Goal: Task Accomplishment & Management: Manage account settings

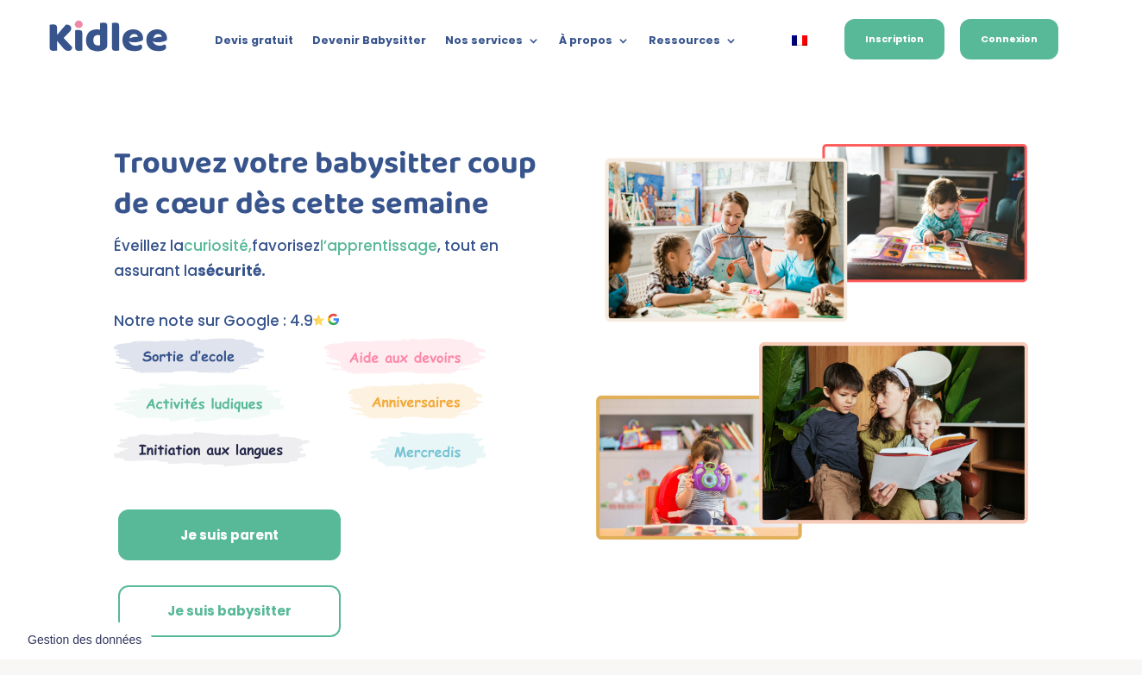
click at [978, 39] on link "Connexion" at bounding box center [1009, 39] width 98 height 41
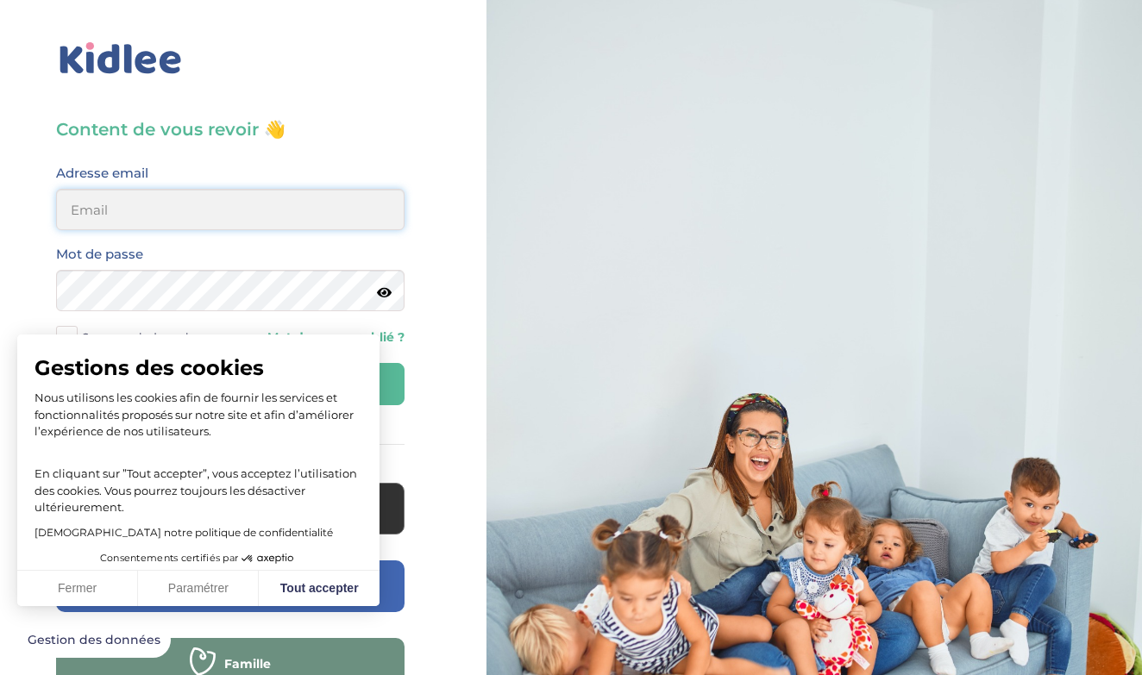
click at [203, 204] on input "email" at bounding box center [230, 209] width 348 height 41
type input "louise.hadjene@outlook.fr"
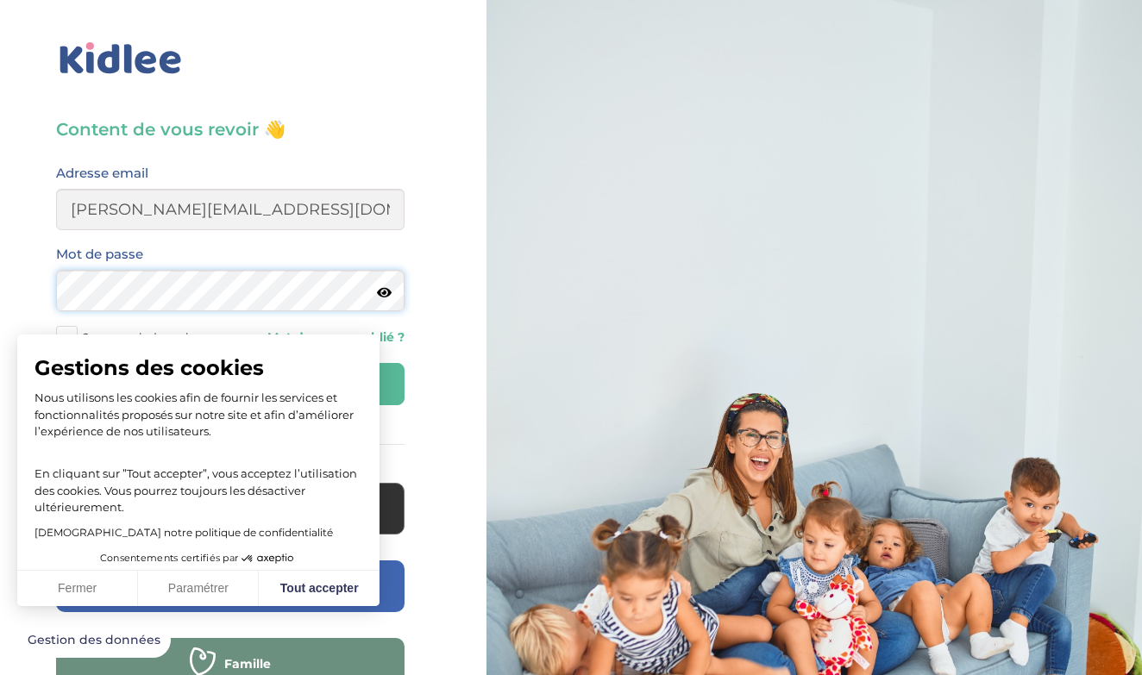
click at [230, 384] on button "Se connecter" at bounding box center [230, 384] width 348 height 42
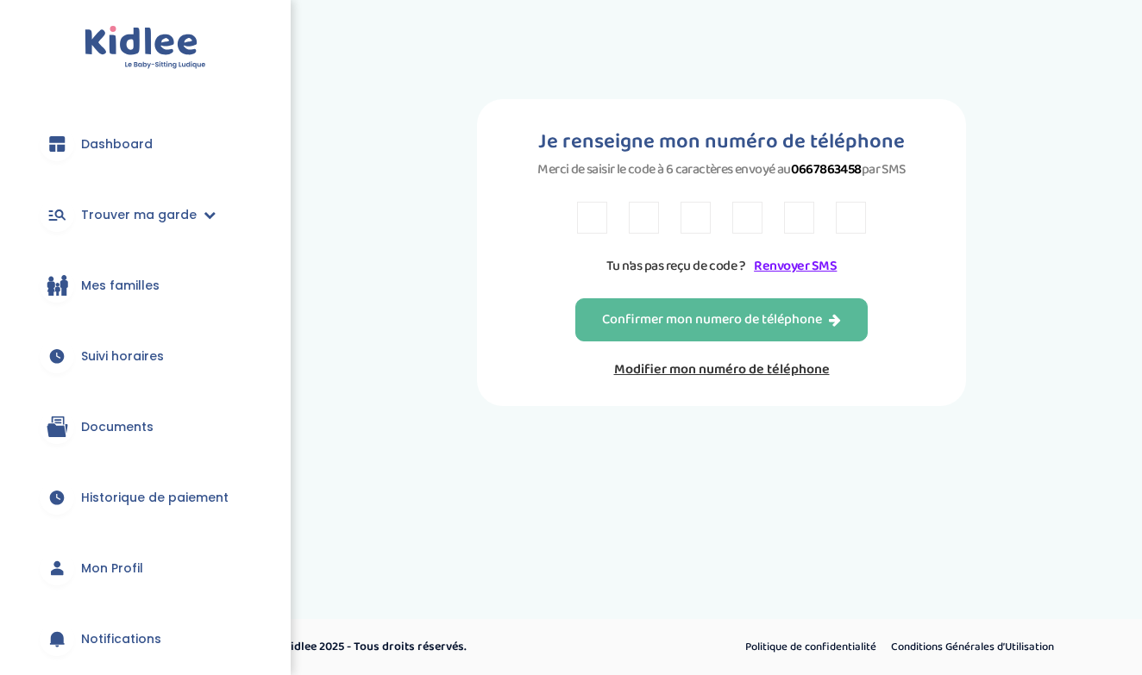
click at [577, 234] on input "text" at bounding box center [592, 218] width 30 height 32
type input "V"
type input "M"
type input "L"
type input "J"
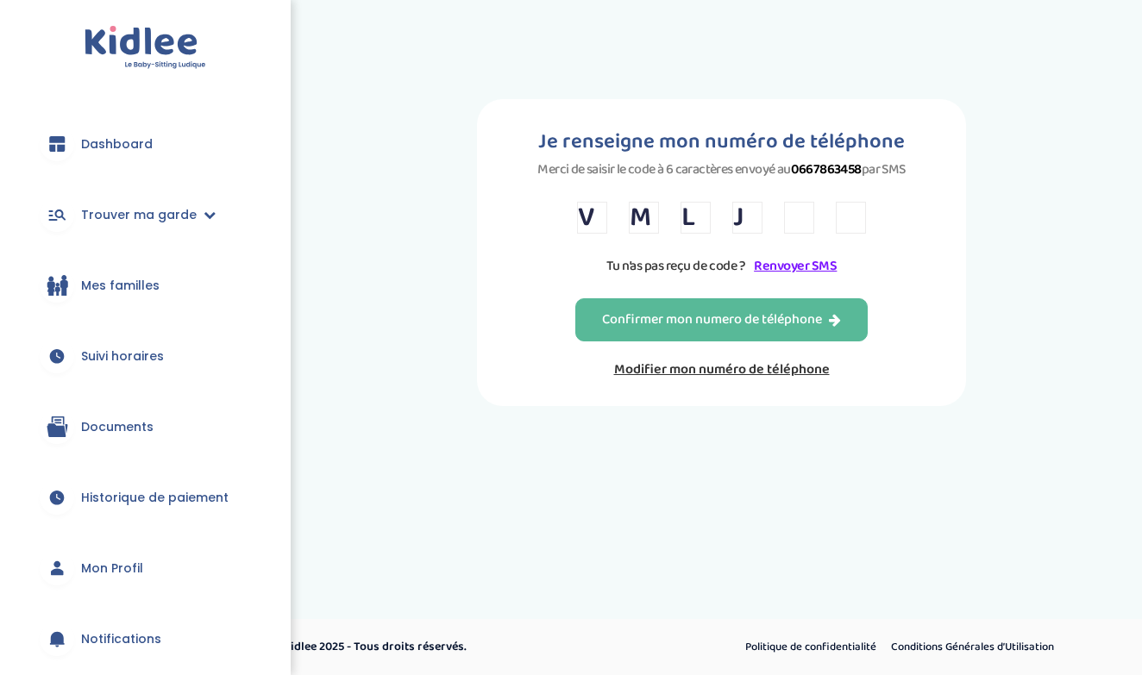
type input "V"
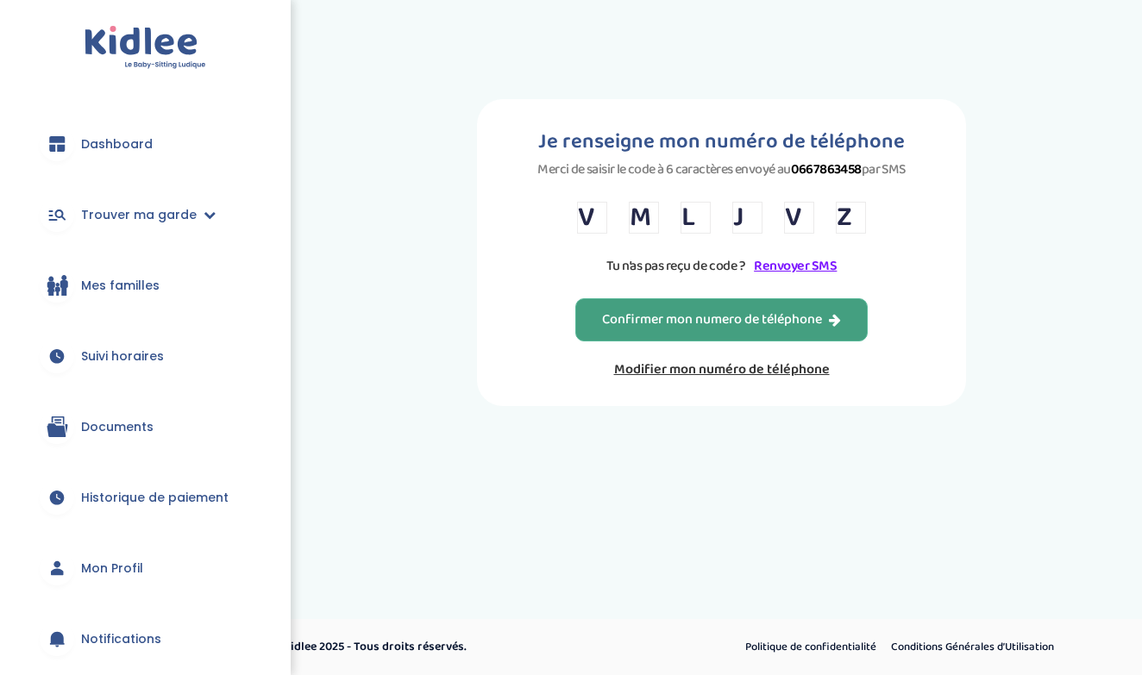
type input "Z"
click at [613, 323] on div "Confirmer mon numero de téléphone" at bounding box center [721, 320] width 239 height 20
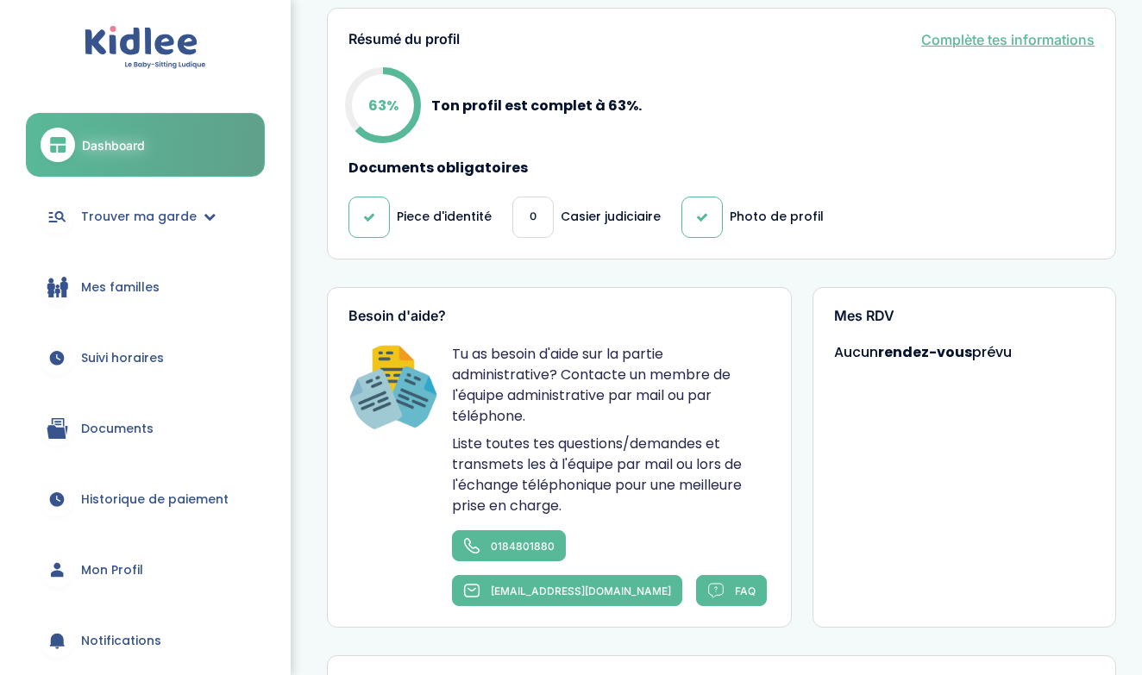
scroll to position [795, 0]
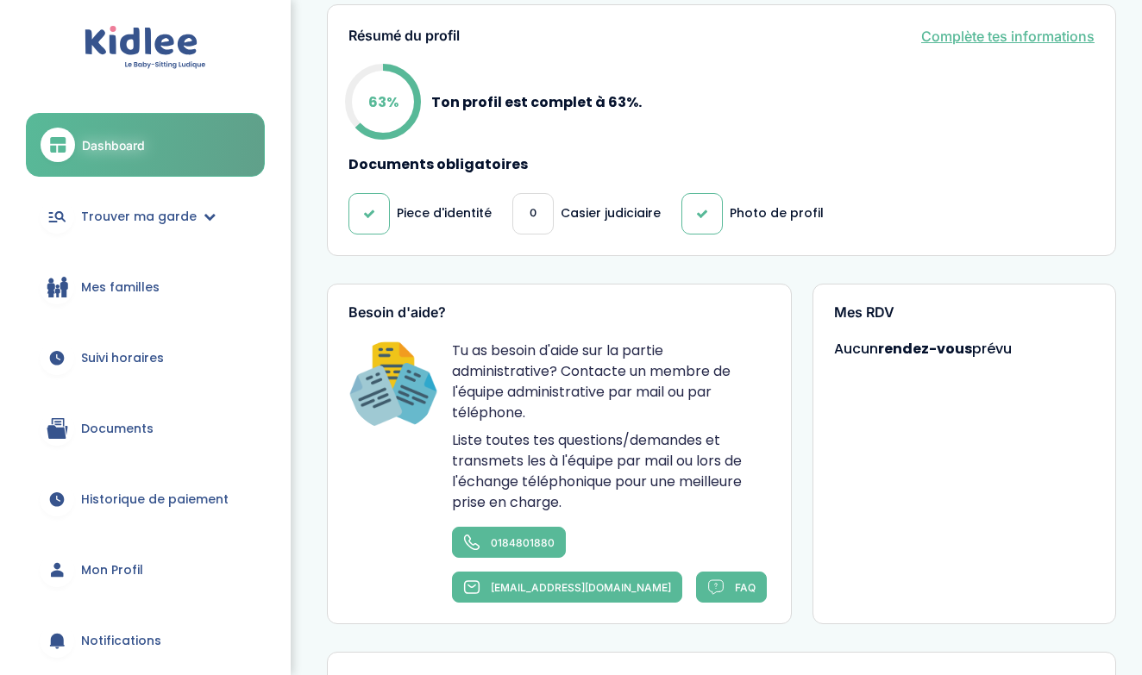
click at [531, 205] on span "0" at bounding box center [532, 213] width 7 height 18
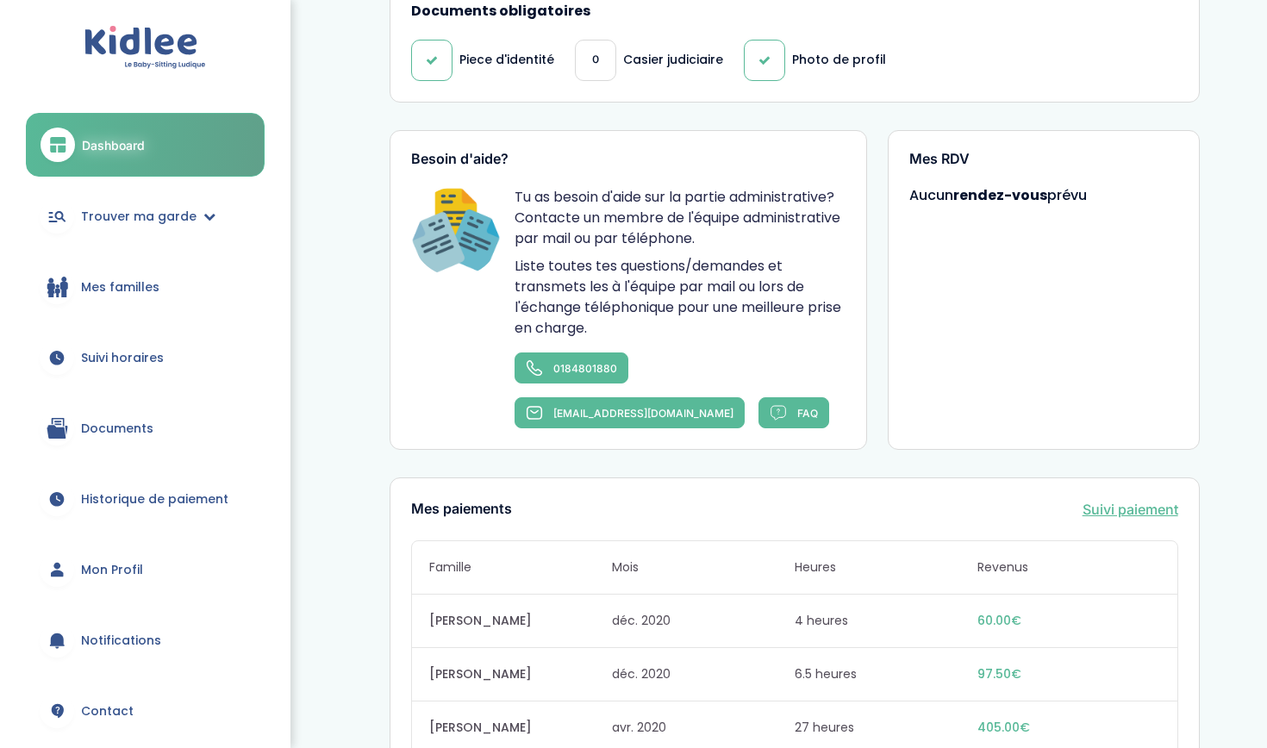
scroll to position [901, 0]
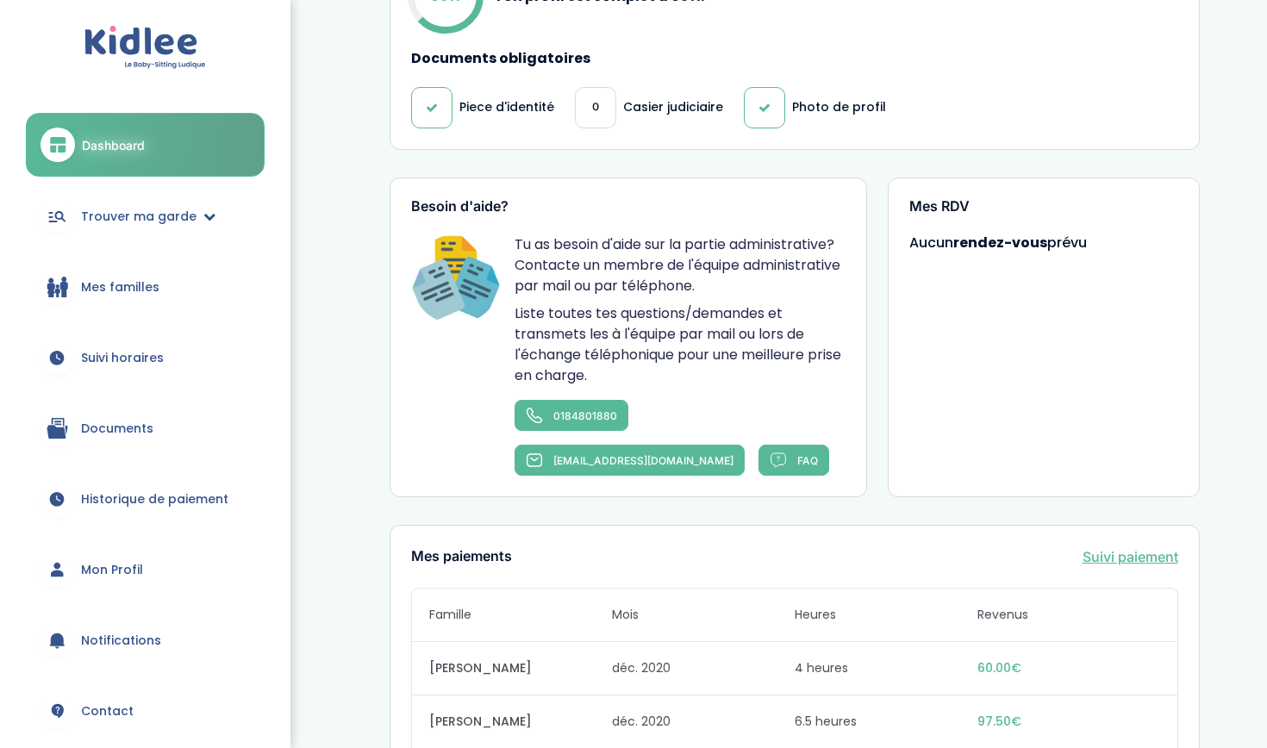
click at [196, 217] on link "Trouver ma garde" at bounding box center [145, 216] width 239 height 62
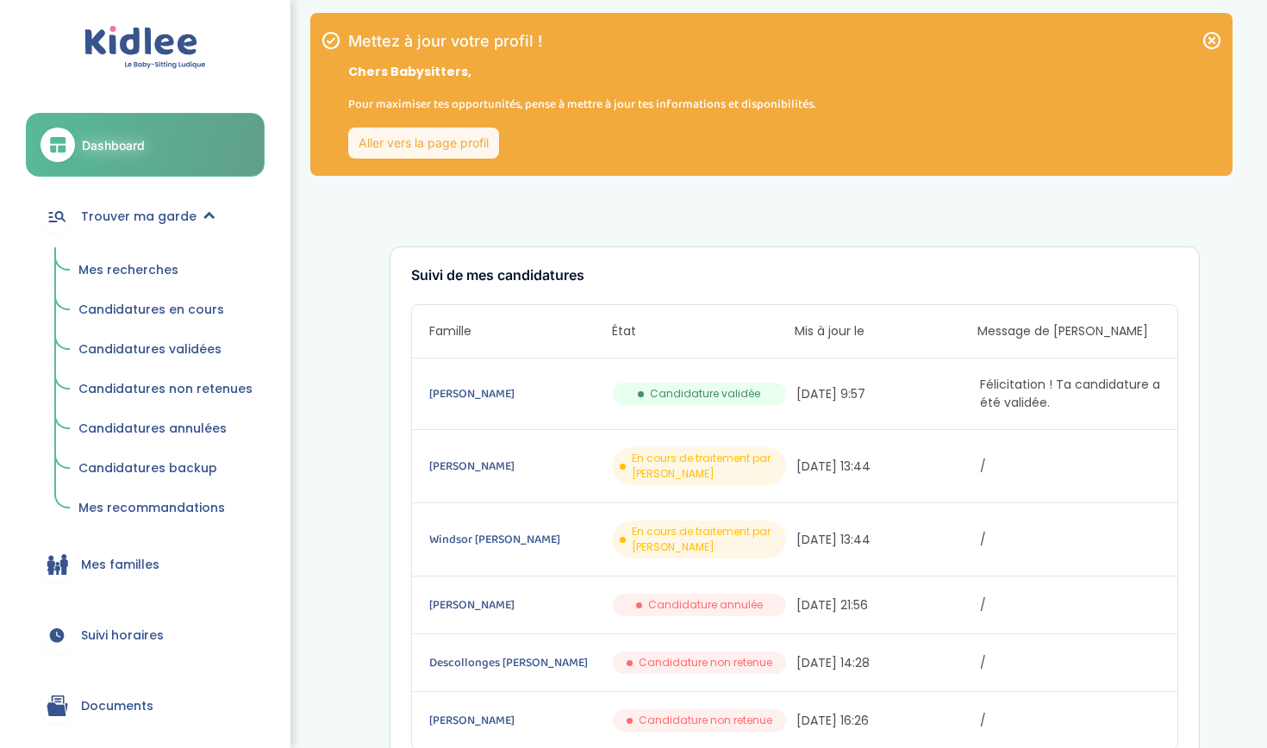
click at [150, 563] on span "Mes familles" at bounding box center [120, 565] width 78 height 18
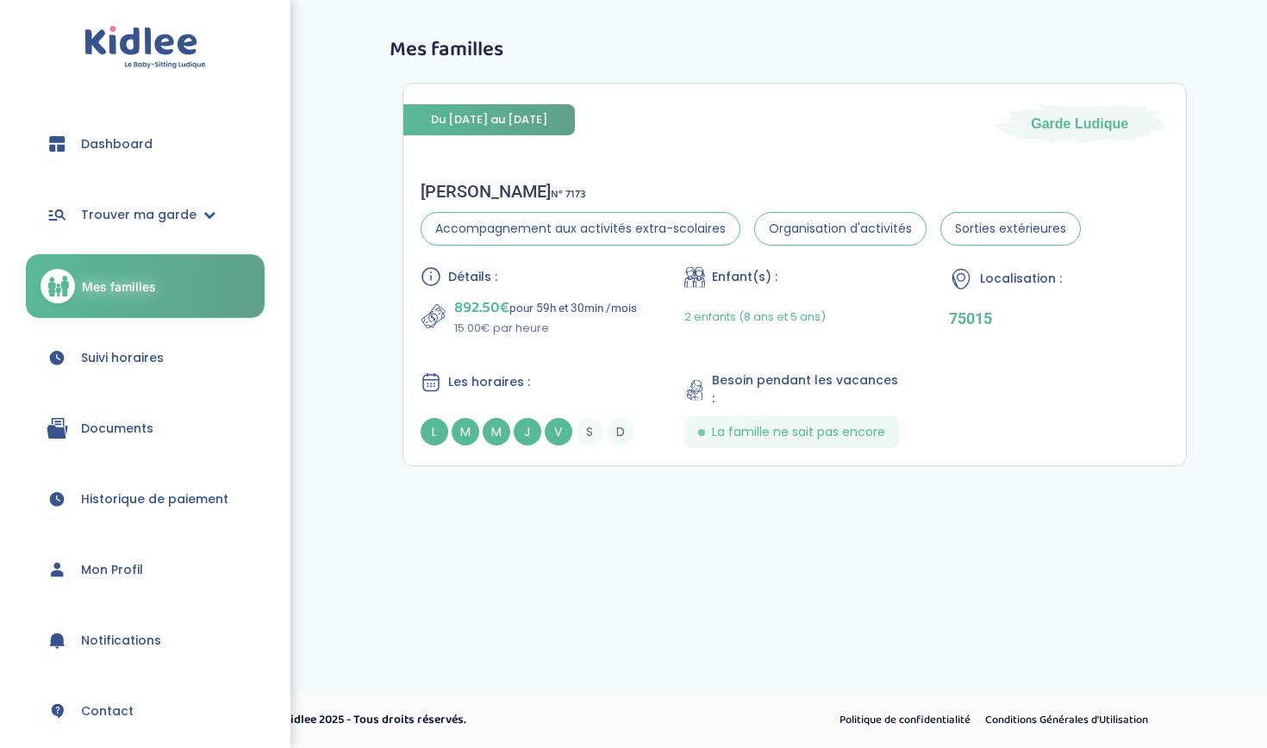
click at [140, 495] on span "Historique de paiement" at bounding box center [154, 500] width 147 height 18
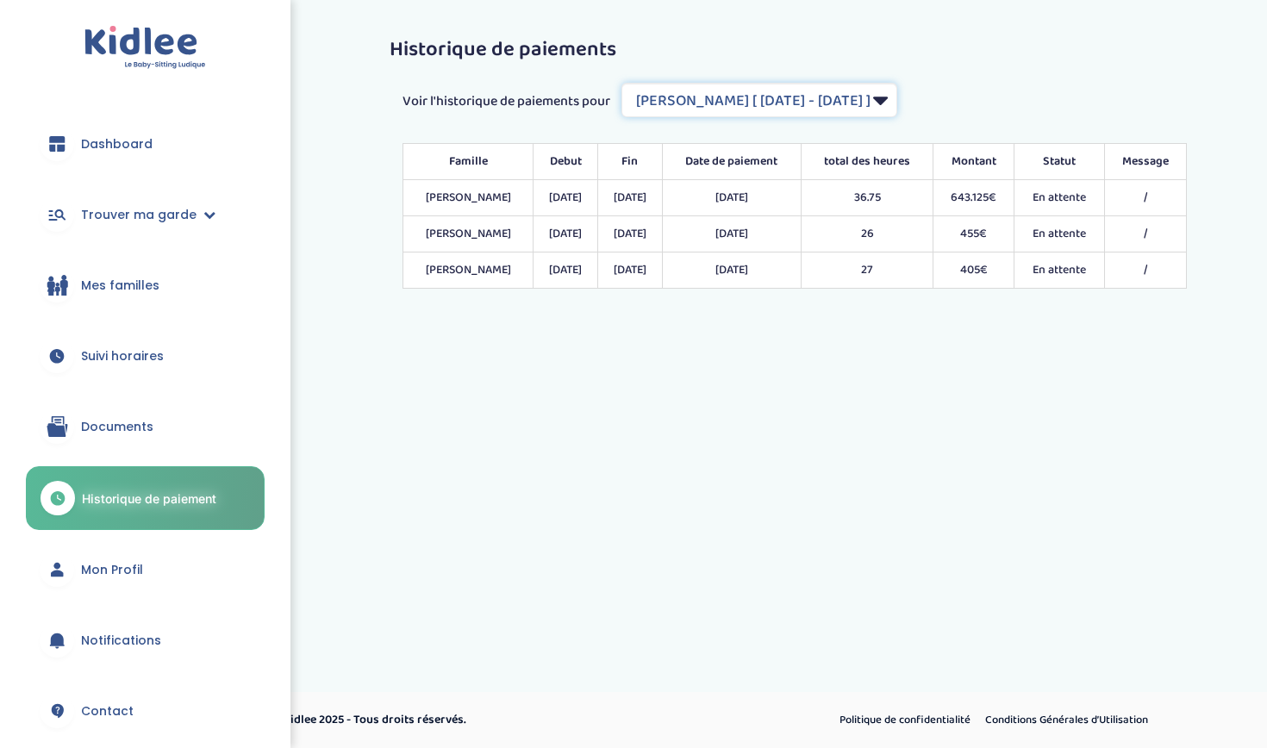
click at [898, 102] on select "Filtrer par Contrat [PERSON_NAME] [ [DATE] - [DATE] ] [PERSON_NAME] [ [DATE] - …" at bounding box center [760, 100] width 276 height 34
click at [898, 97] on select "Filtrer par Contrat NAVARRO Matthias [ 2020-01-06 - 2020-07-31 ] DONIO JULIE [ …" at bounding box center [760, 100] width 276 height 34
select select "330"
click at [105, 350] on span "Suivi horaires" at bounding box center [122, 356] width 83 height 18
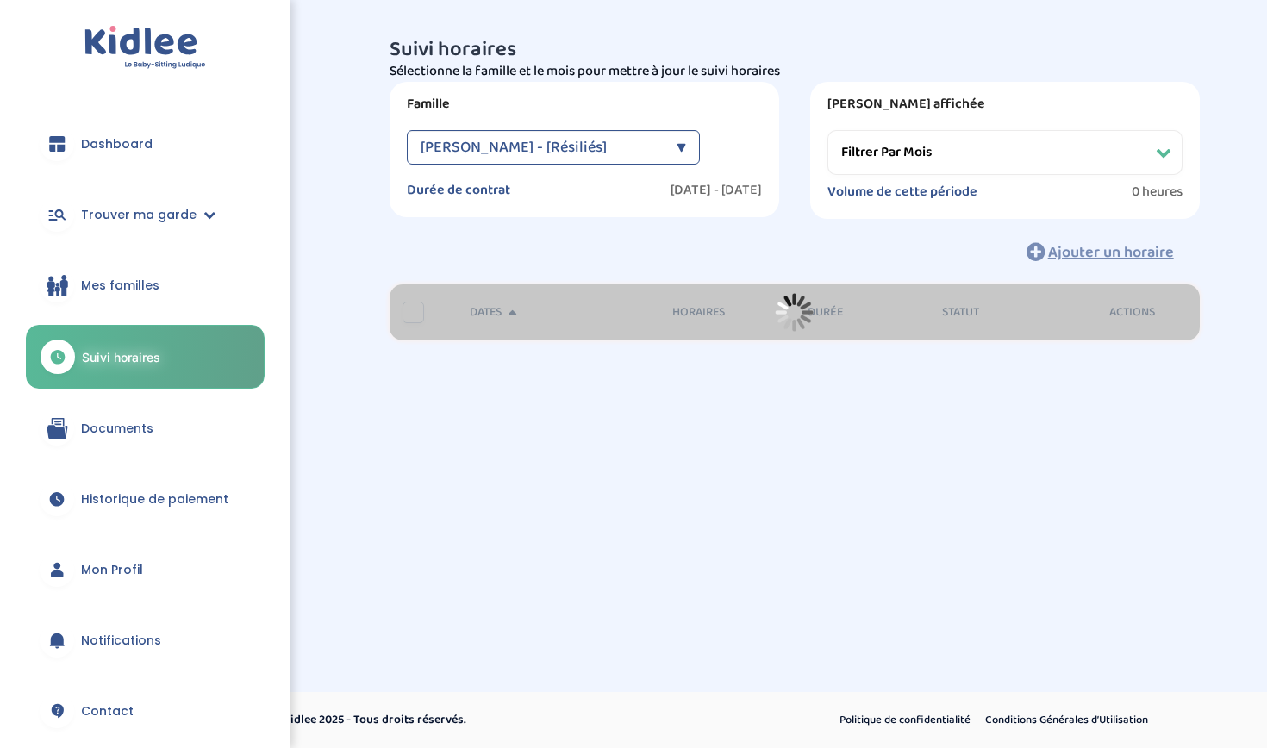
select select "[DATE]"
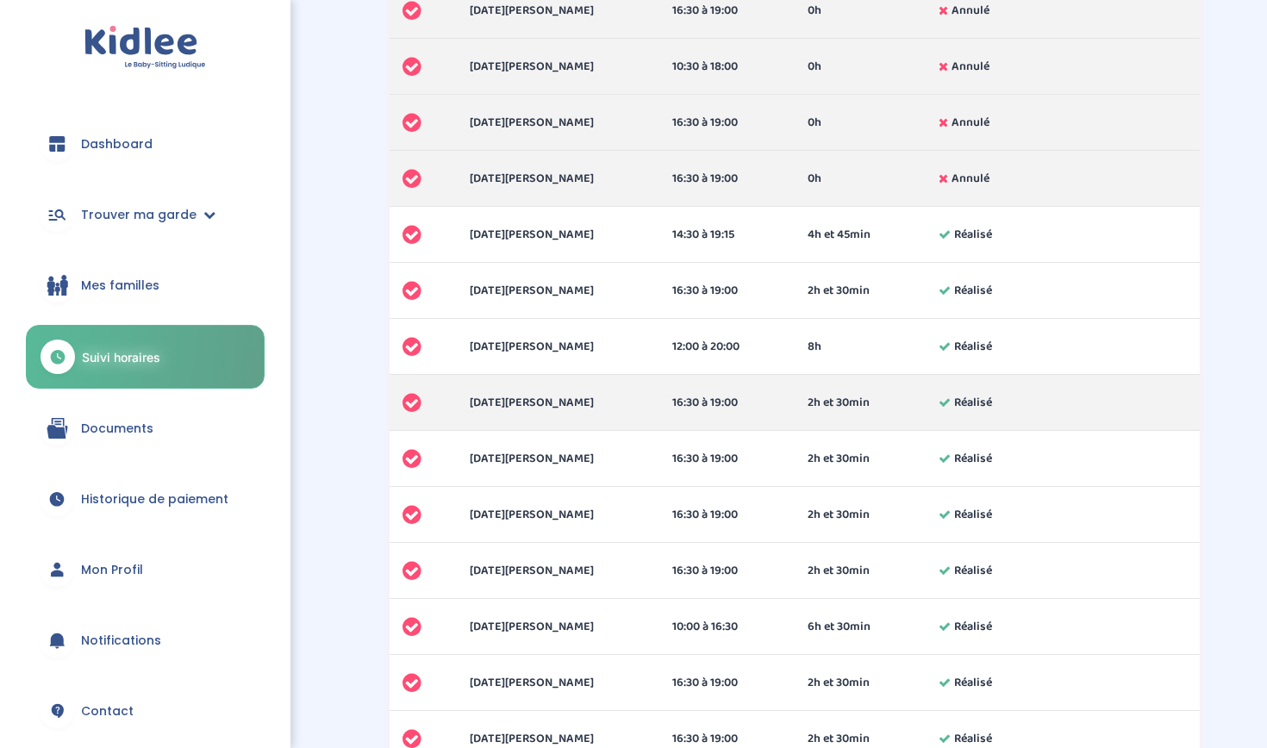
scroll to position [691, 0]
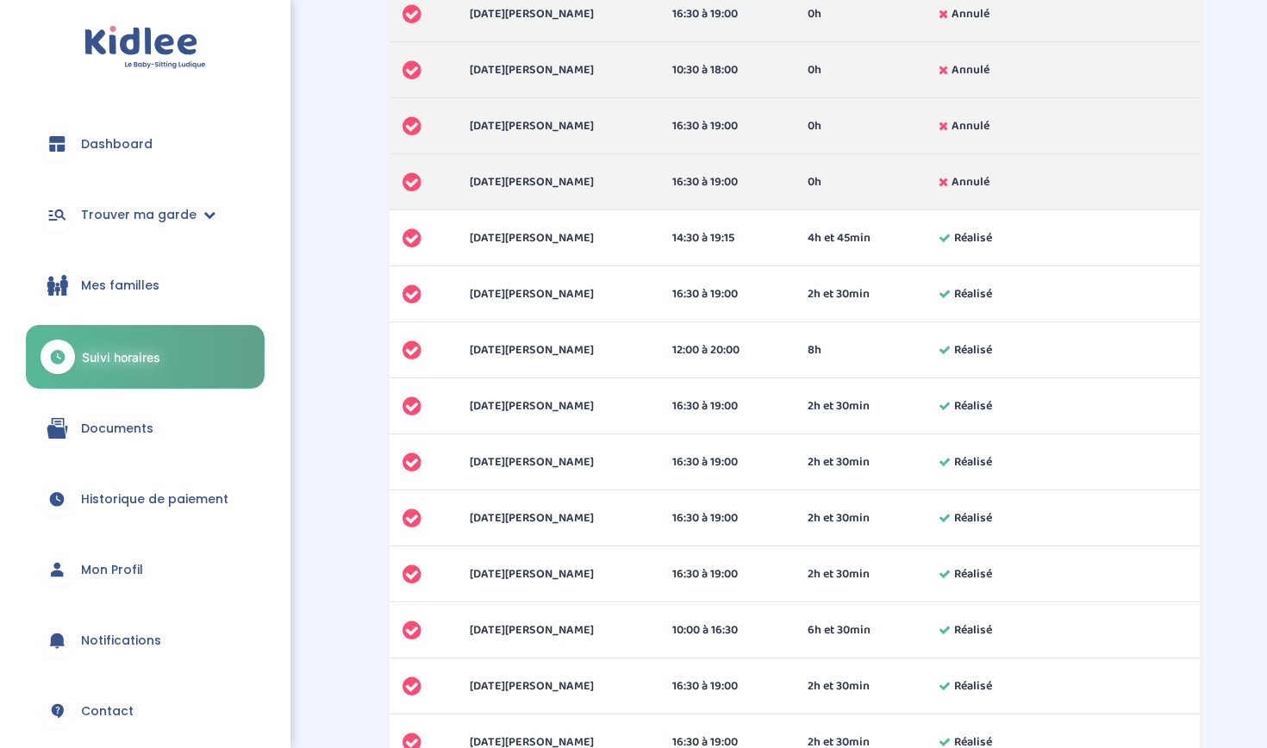
click at [112, 493] on span "Historique de paiement" at bounding box center [154, 500] width 147 height 18
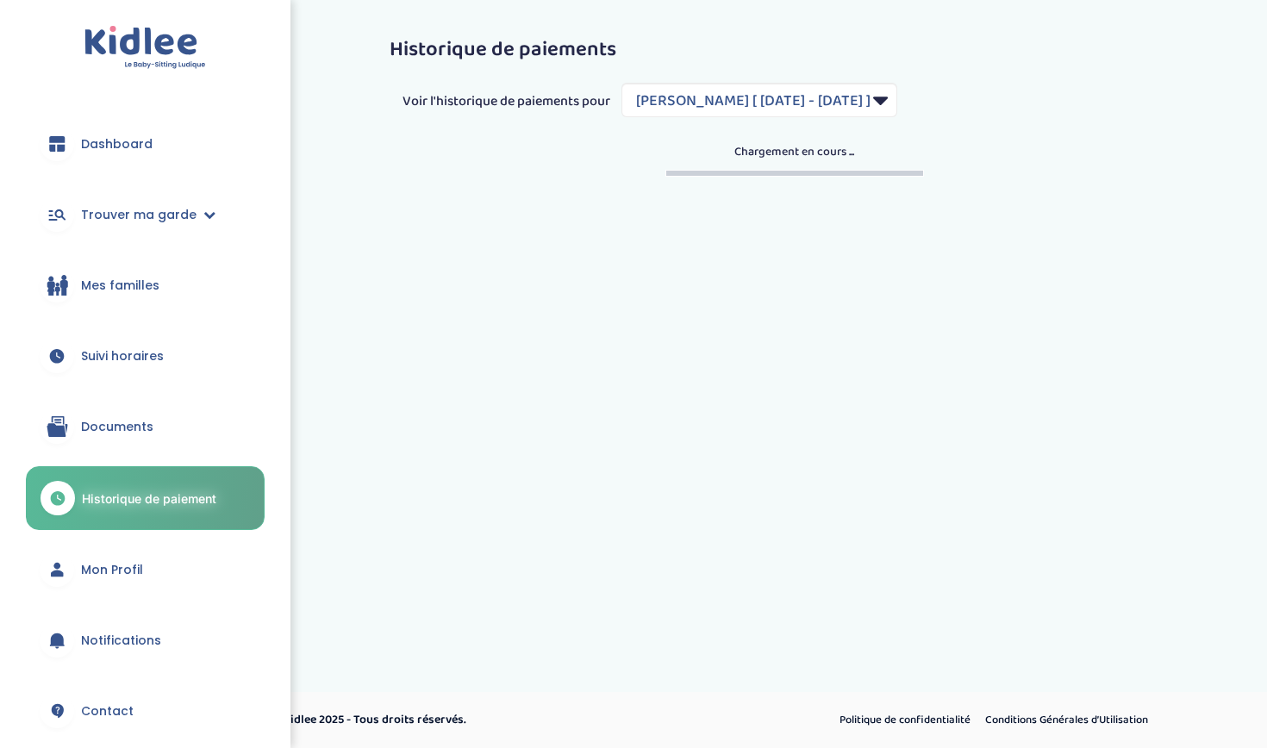
select select "330"
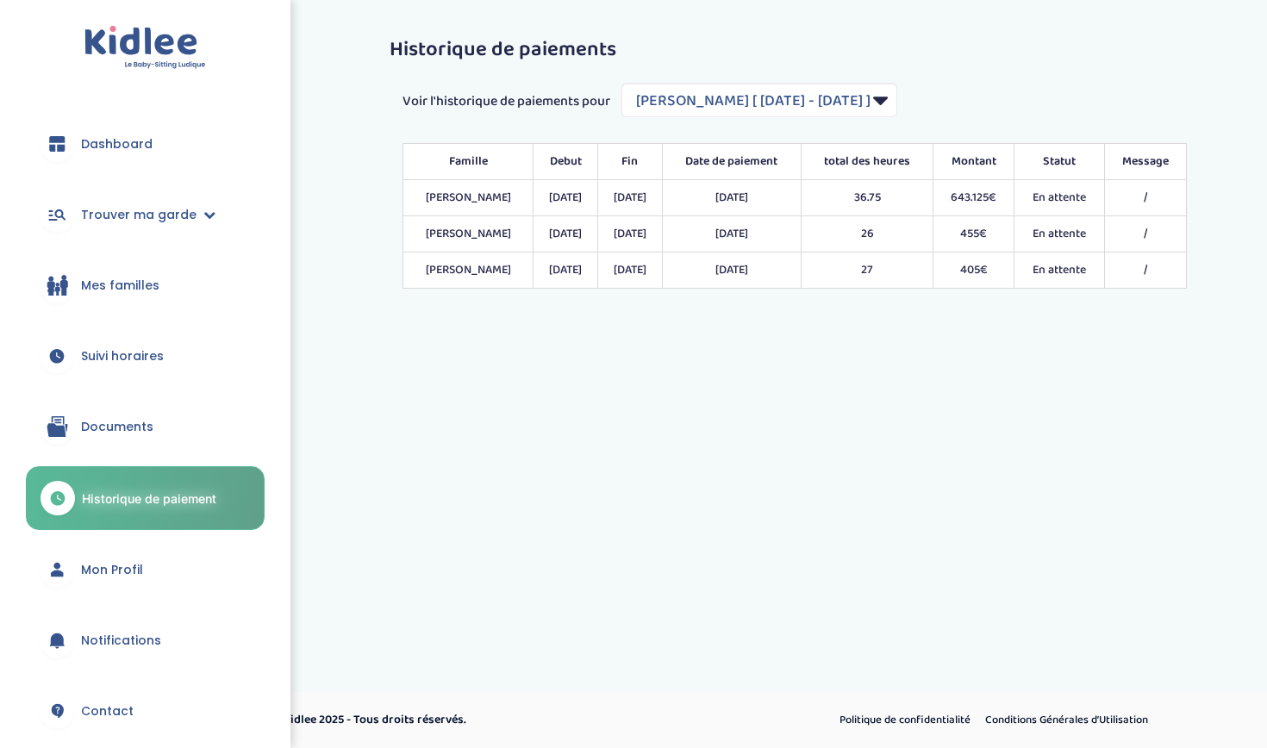
click at [119, 428] on span "Documents" at bounding box center [117, 427] width 72 height 18
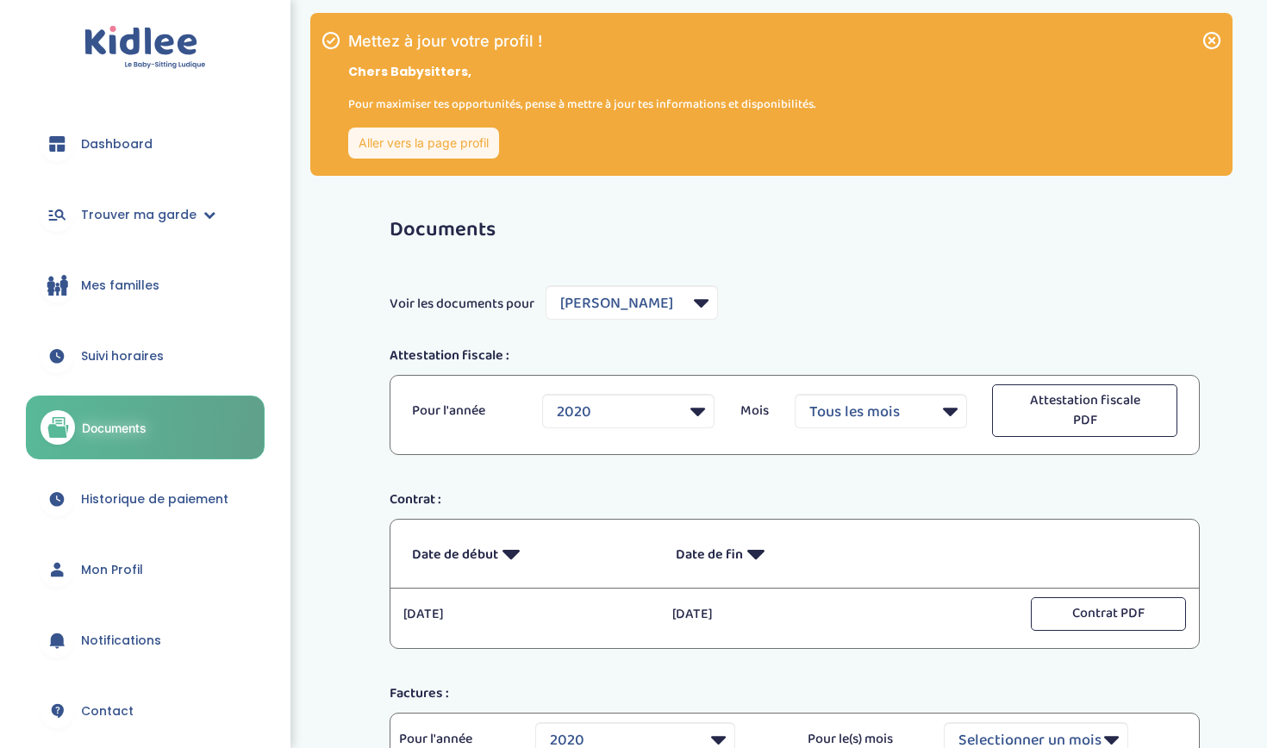
select select "778"
select select "2020"
click at [1211, 37] on icon at bounding box center [1212, 40] width 21 height 21
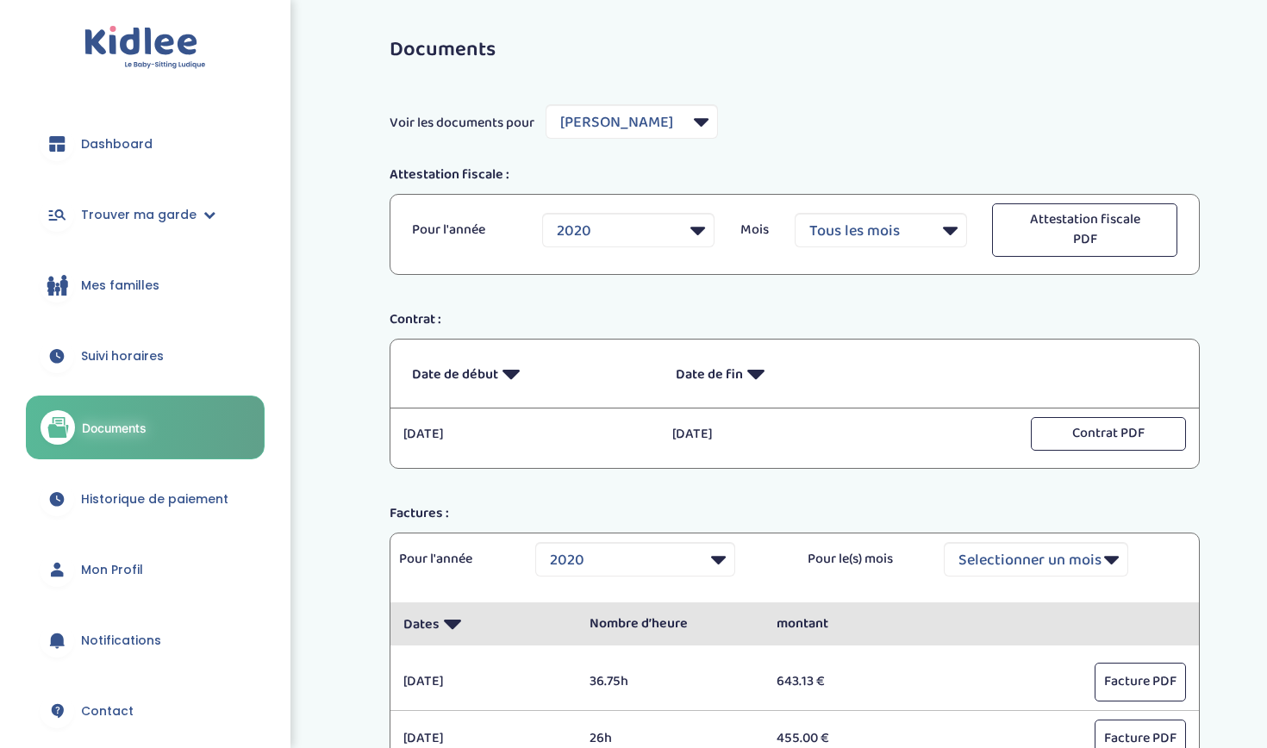
click at [141, 281] on span "Mes familles" at bounding box center [120, 286] width 78 height 18
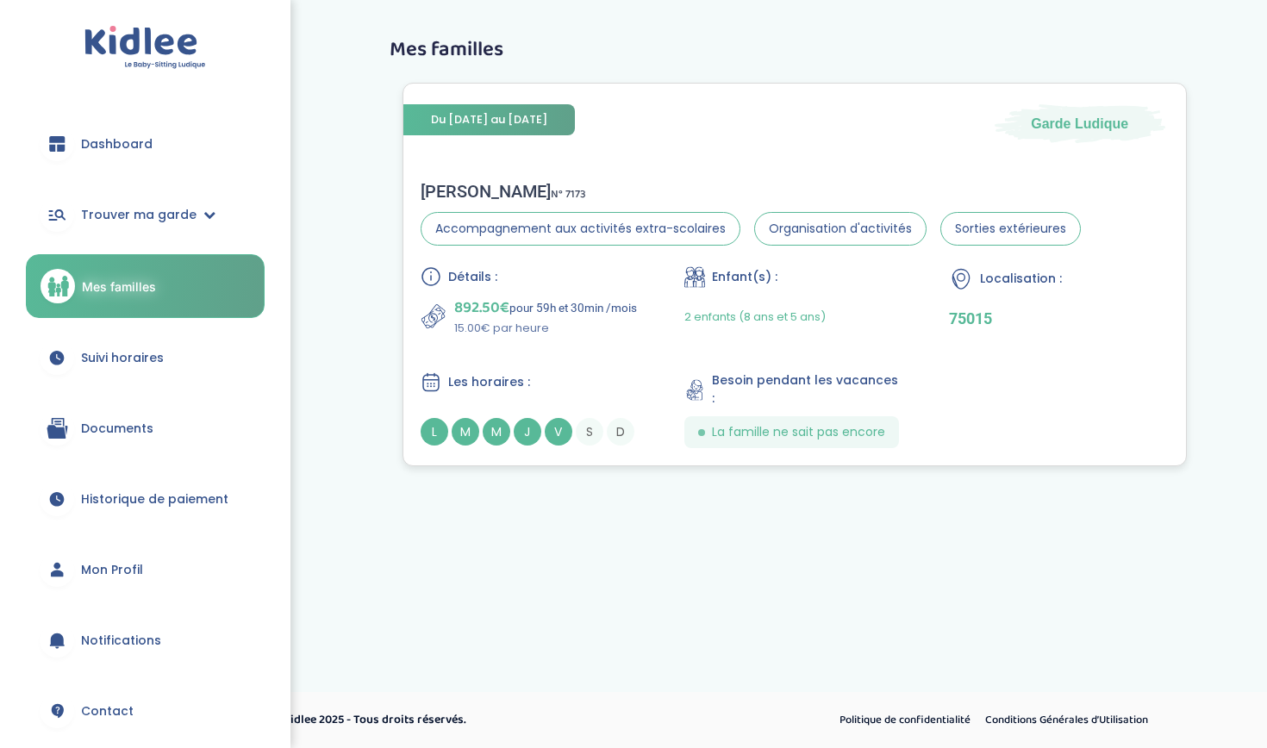
click at [808, 223] on span "Organisation d'activités" at bounding box center [840, 229] width 172 height 34
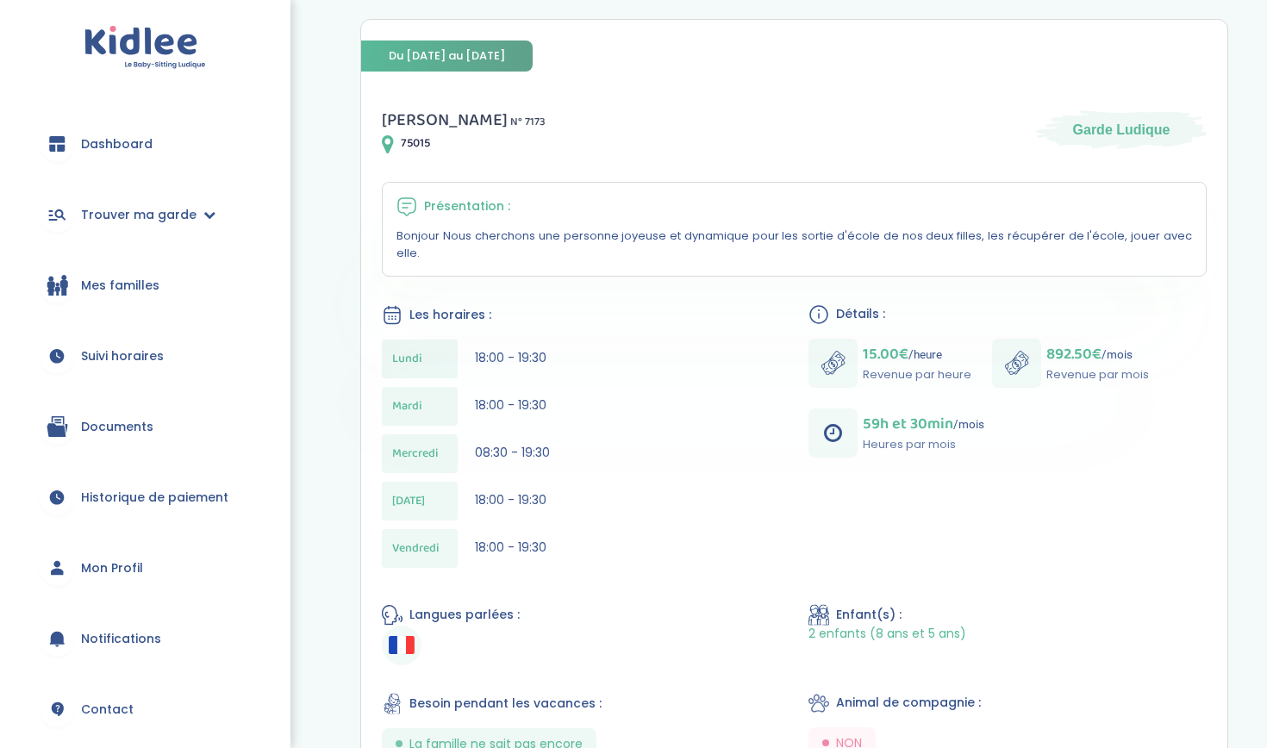
scroll to position [357, 0]
click at [102, 560] on span "Mon Profil" at bounding box center [112, 569] width 62 height 18
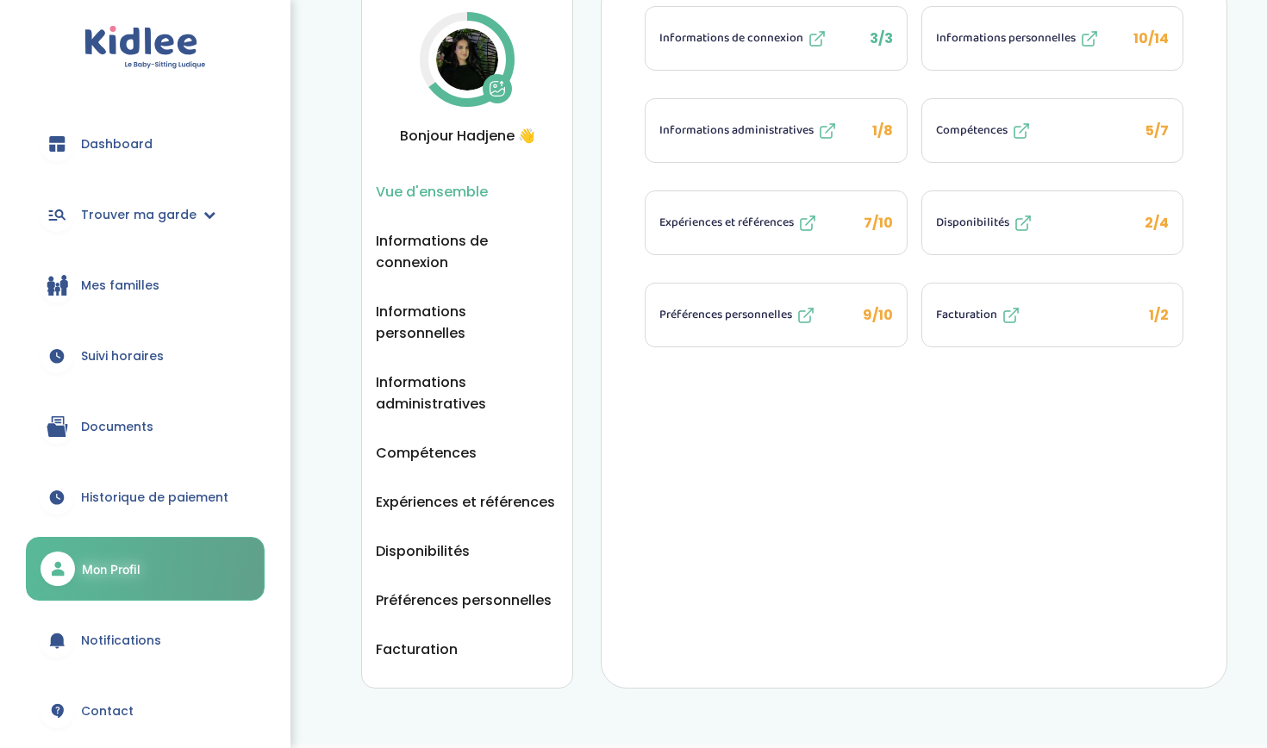
scroll to position [78, 0]
click at [529, 491] on span "Expériences et références" at bounding box center [465, 502] width 179 height 22
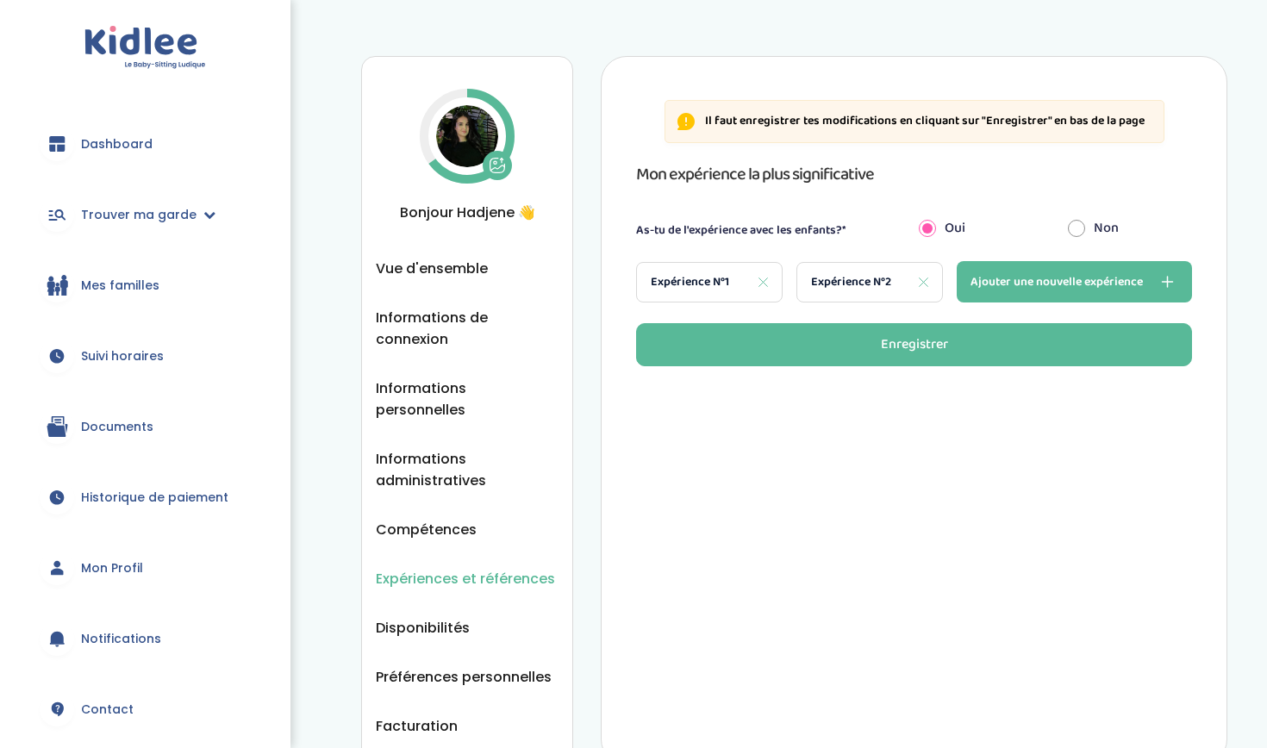
click at [849, 285] on span "Expérience N°2" at bounding box center [851, 282] width 80 height 18
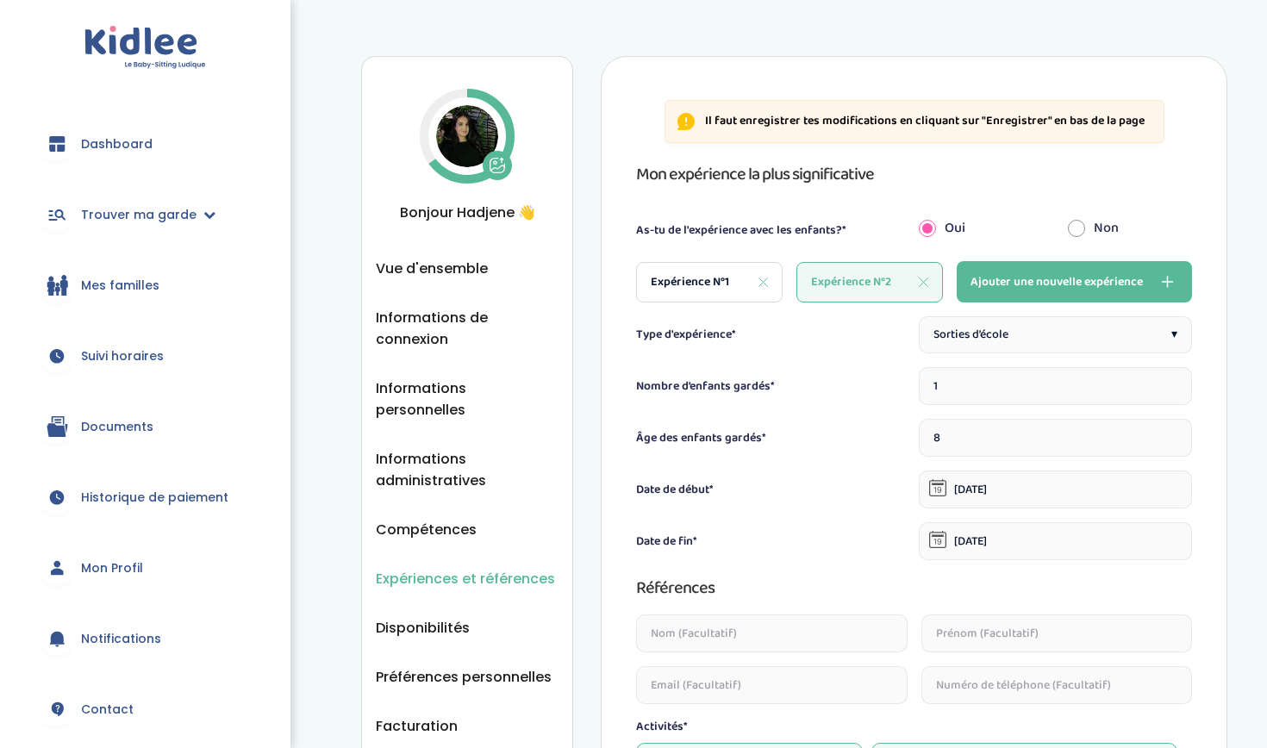
click at [97, 136] on span "Dashboard" at bounding box center [117, 144] width 72 height 18
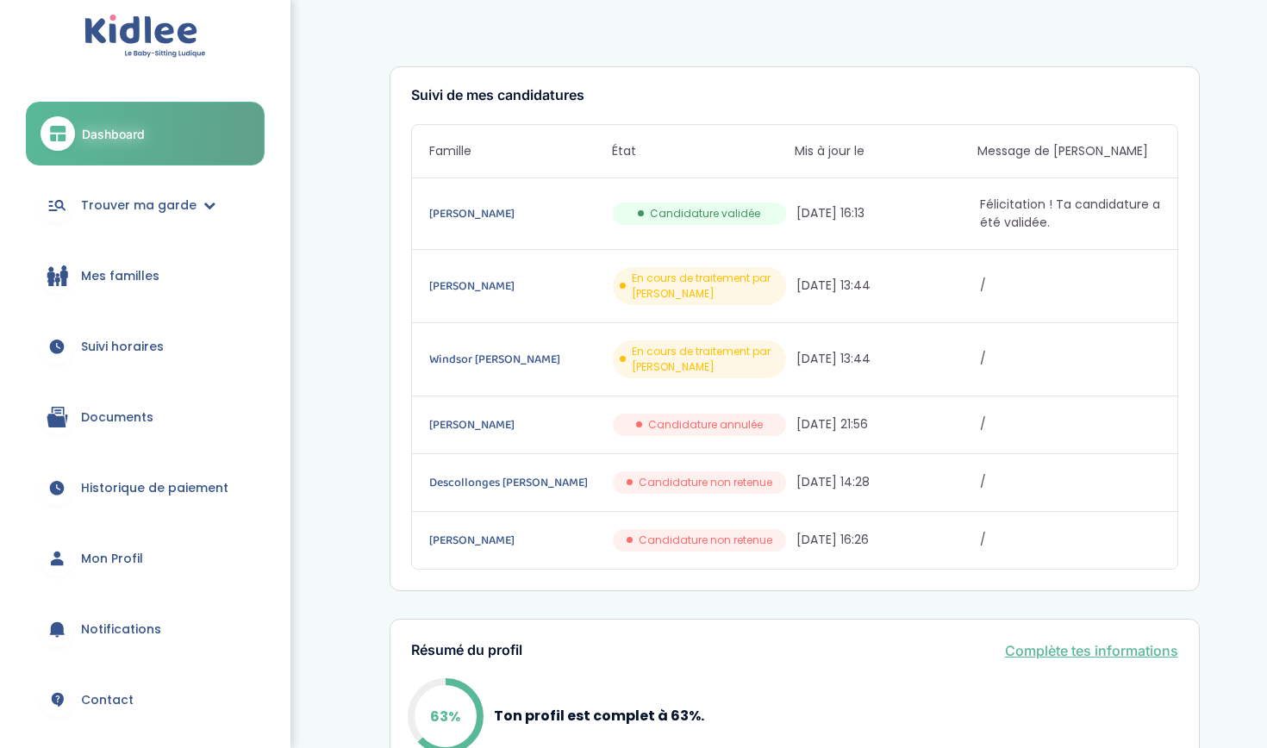
scroll to position [15, 0]
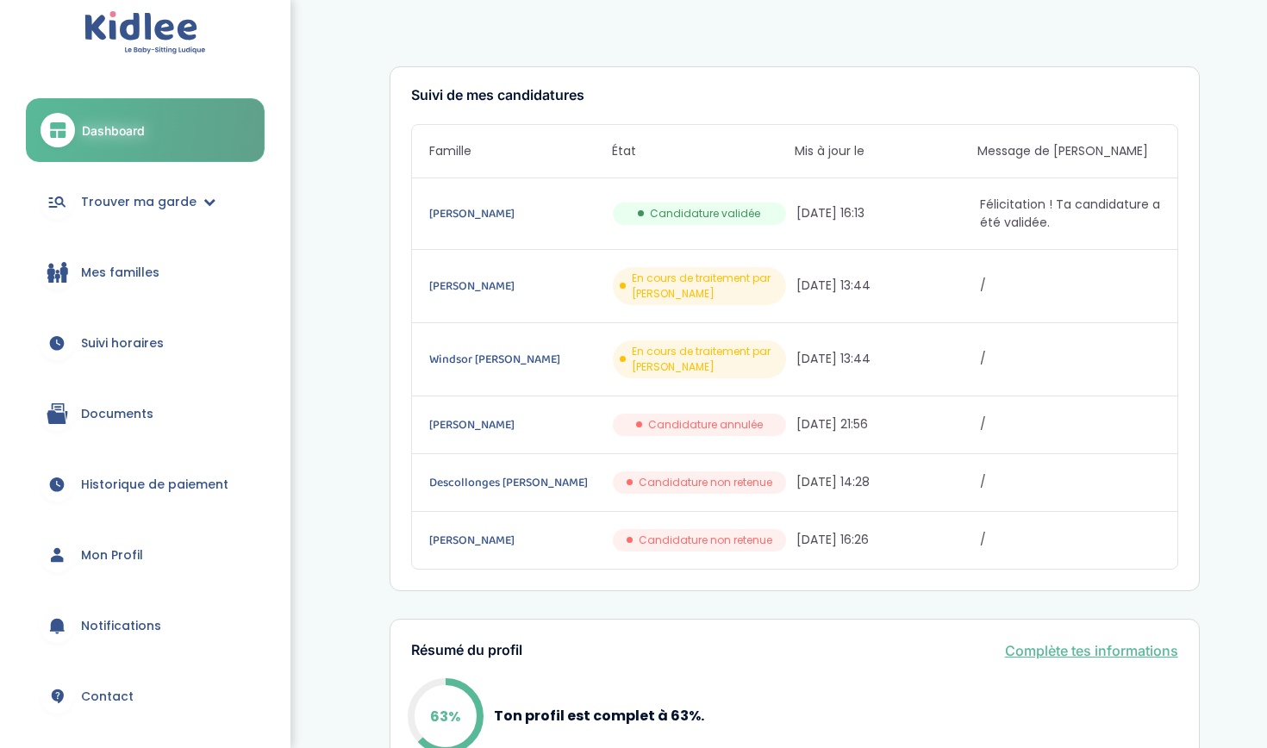
click at [112, 265] on span "Mes familles" at bounding box center [120, 273] width 78 height 18
